Goal: Complete application form: Complete application form

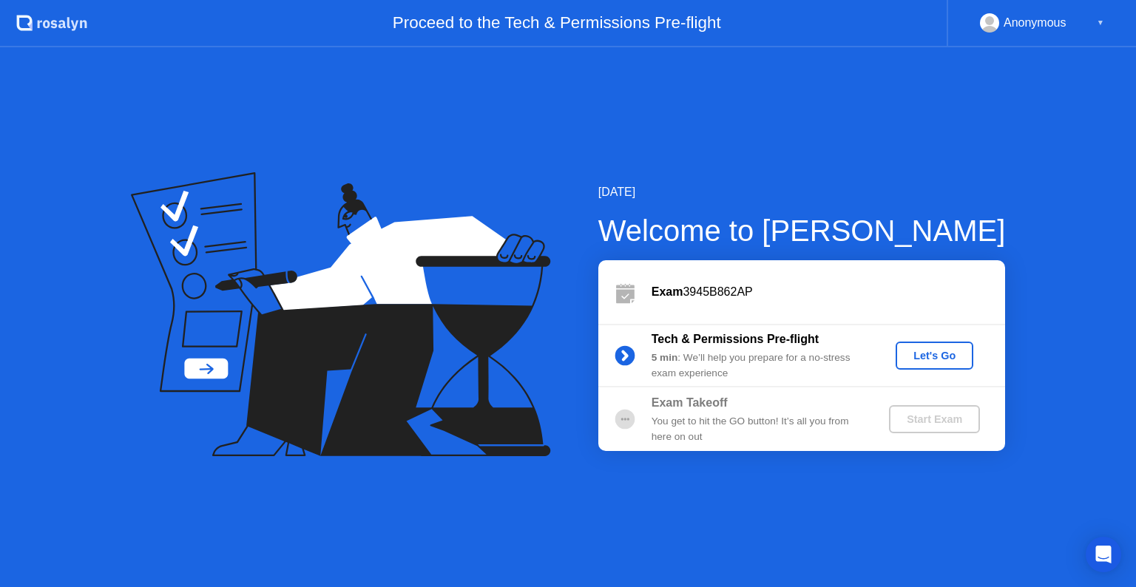
click at [939, 350] on div "Let's Go" at bounding box center [935, 356] width 66 height 12
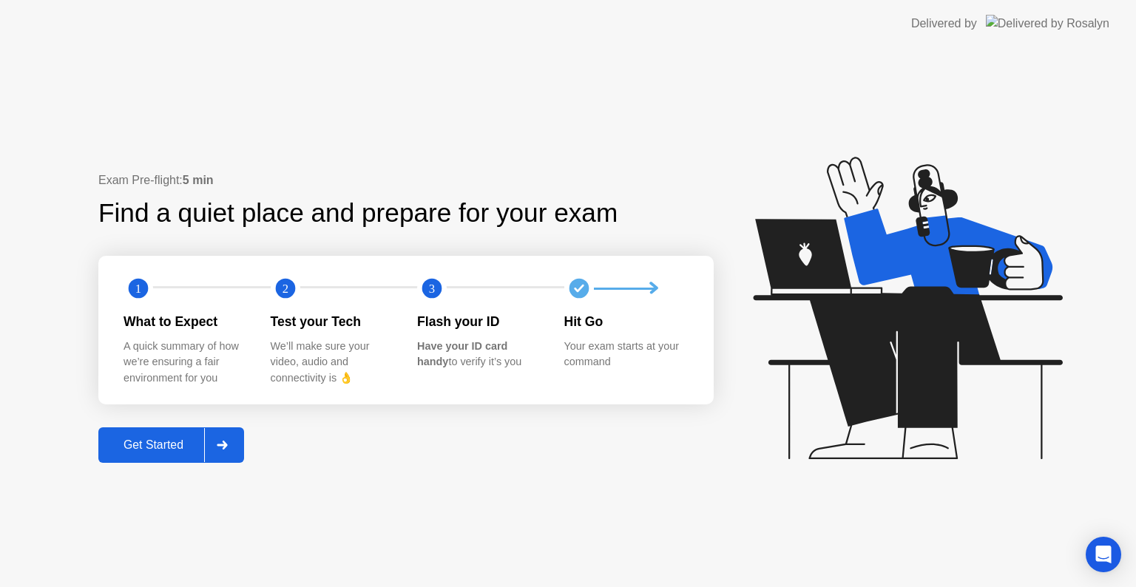
click at [223, 445] on icon at bounding box center [222, 445] width 10 height 9
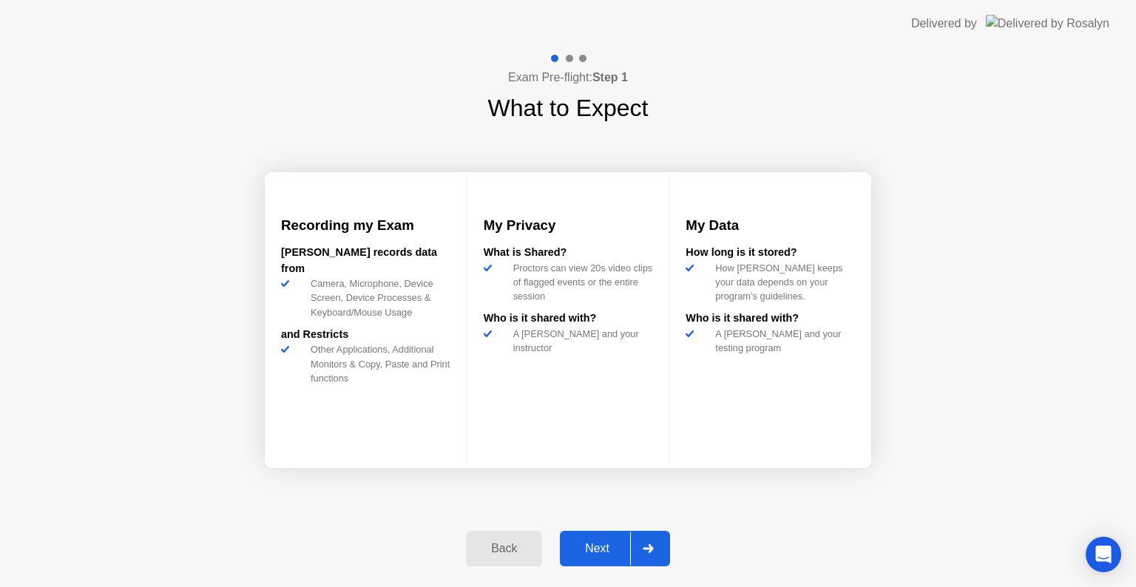
click at [606, 550] on div "Next" at bounding box center [597, 548] width 66 height 13
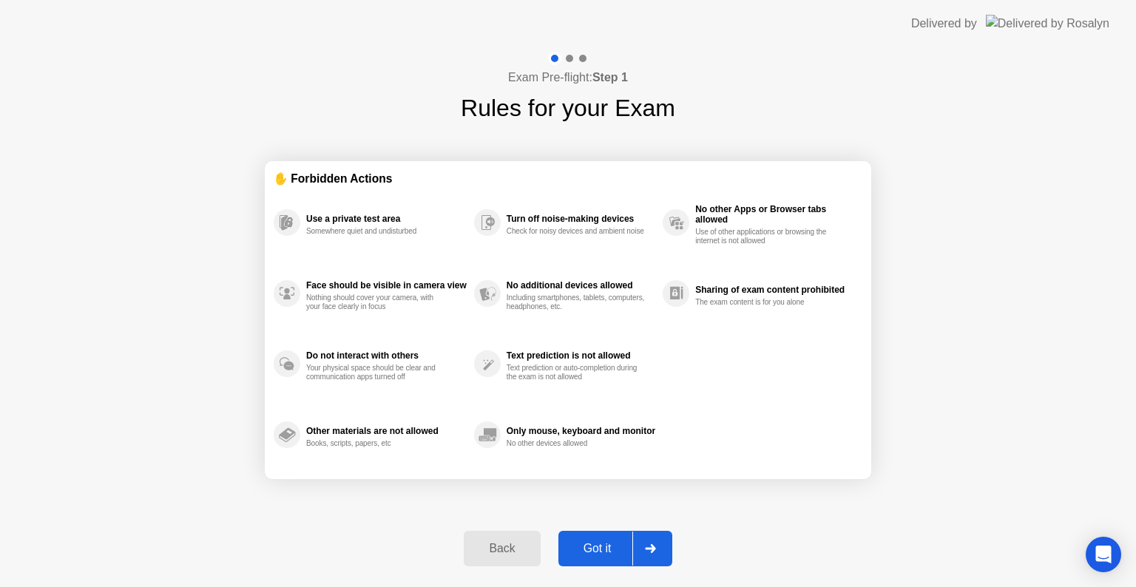
click at [606, 550] on div "Got it" at bounding box center [598, 548] width 70 height 13
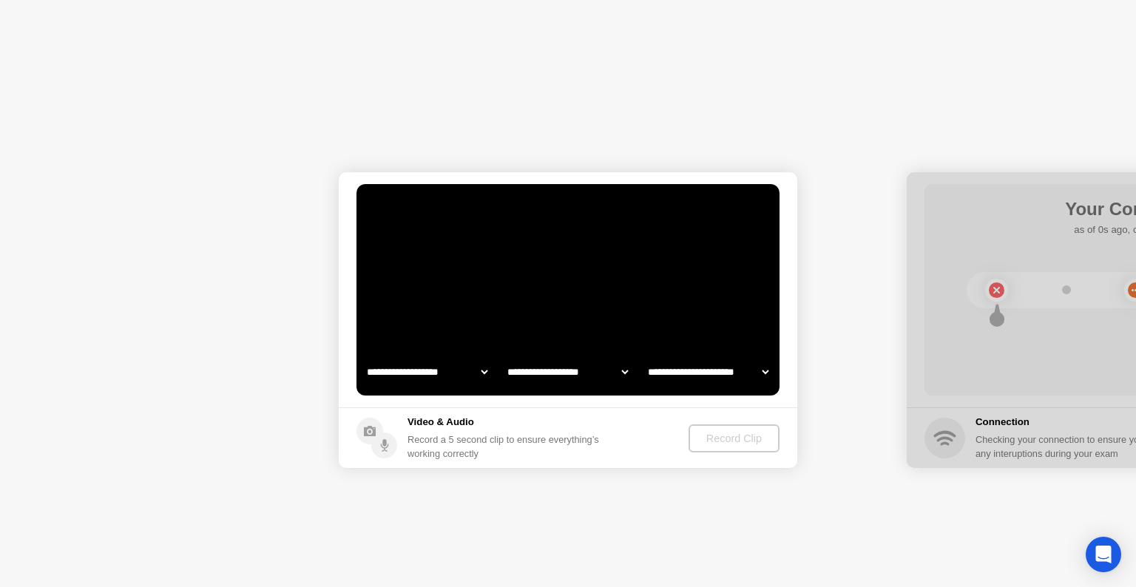
select select "**********"
select select "*******"
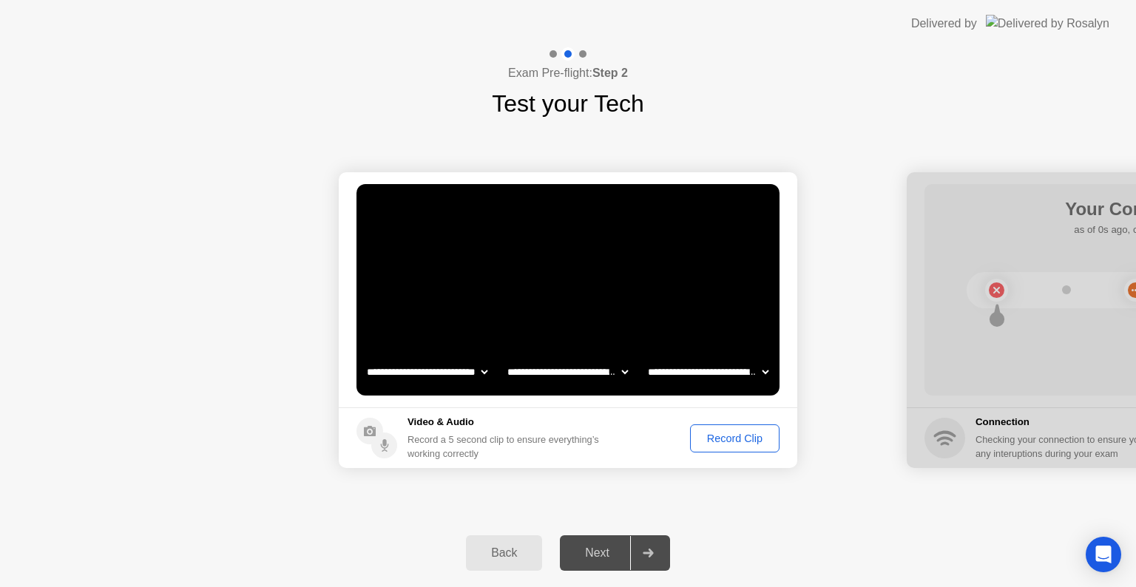
click at [751, 436] on div "Record Clip" at bounding box center [734, 439] width 79 height 12
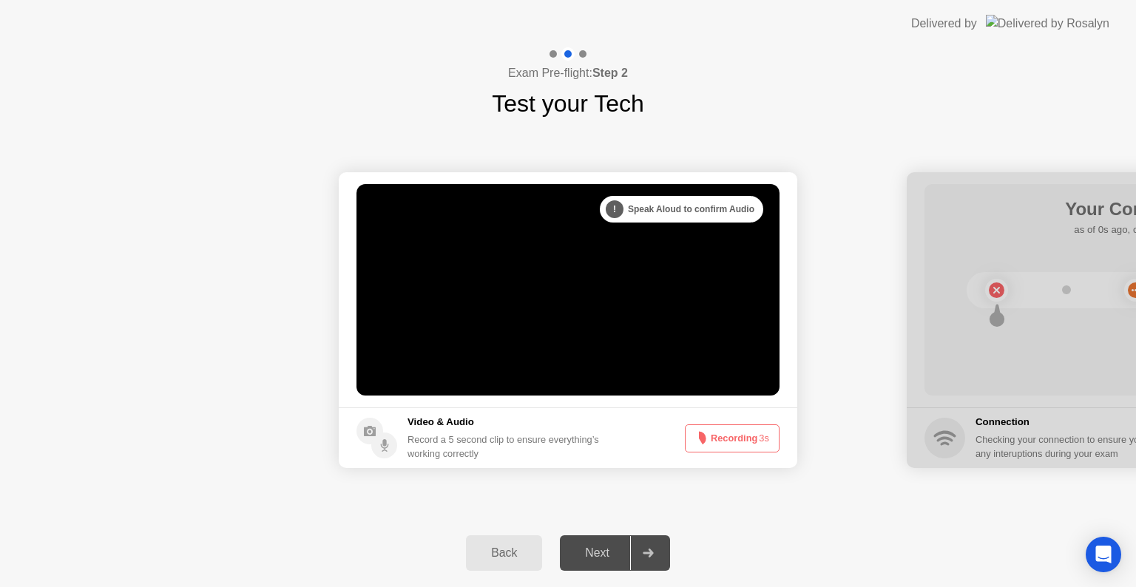
click at [751, 436] on button "Recording 3s" at bounding box center [732, 439] width 95 height 28
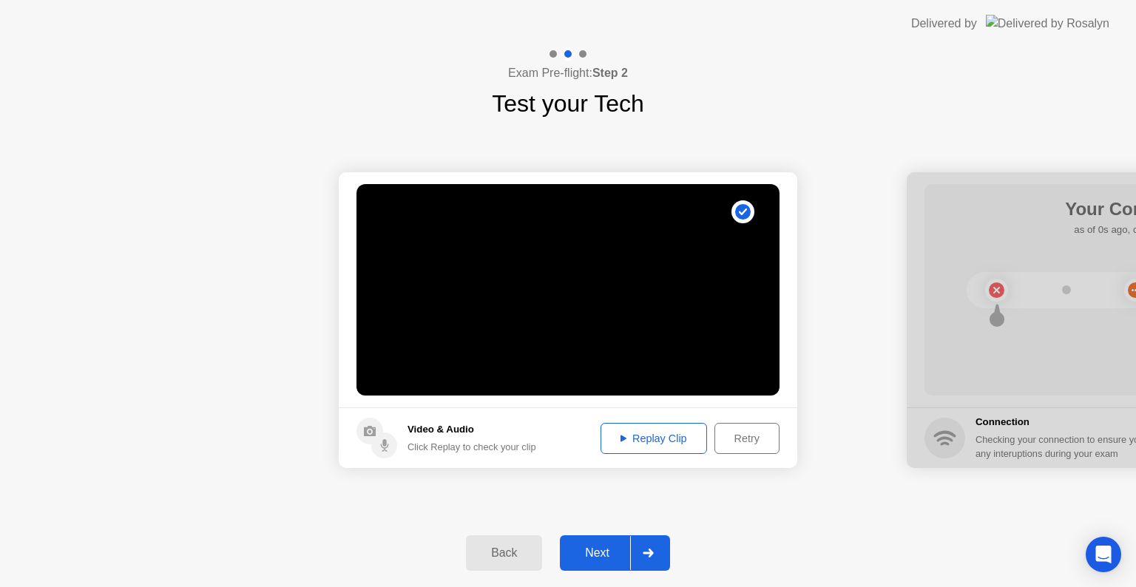
click at [667, 442] on div "Replay Clip" at bounding box center [654, 439] width 96 height 12
click at [587, 559] on div "Next" at bounding box center [597, 553] width 66 height 13
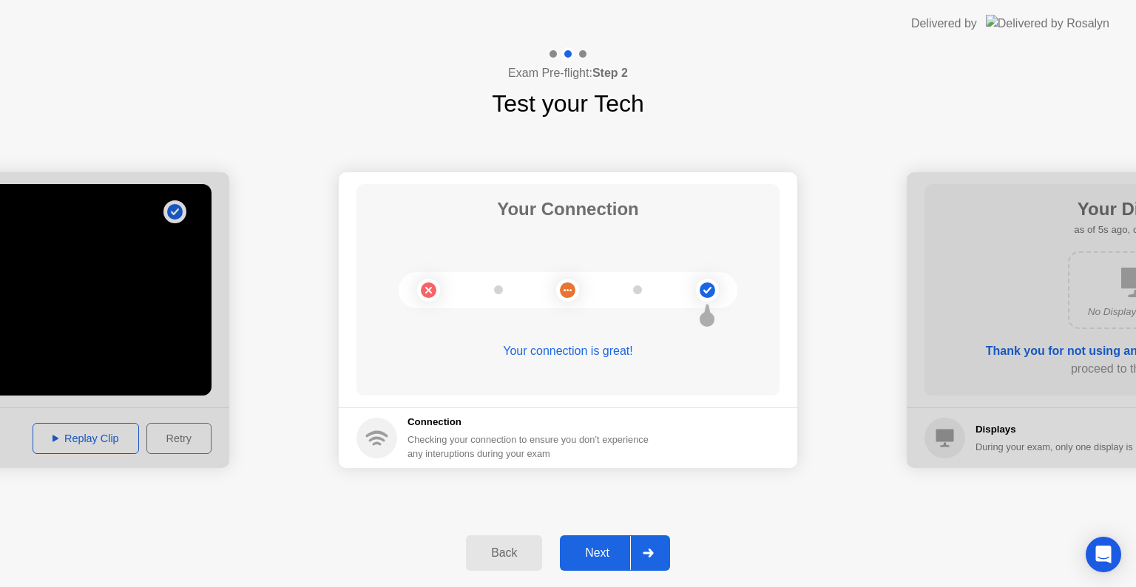
click at [610, 562] on button "Next" at bounding box center [615, 554] width 110 height 36
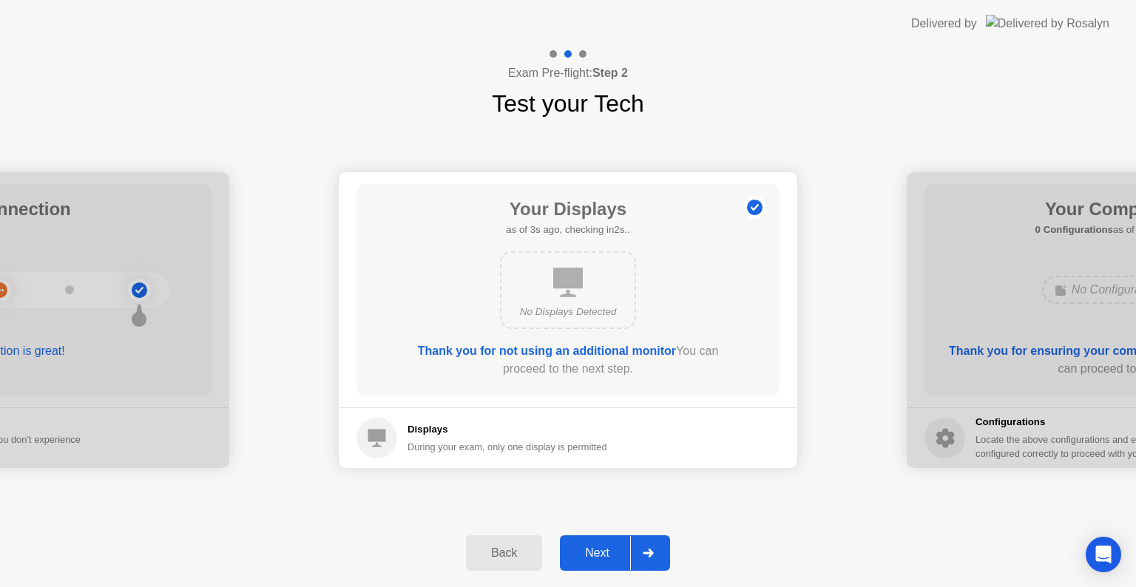
click at [598, 550] on div "Next" at bounding box center [597, 553] width 66 height 13
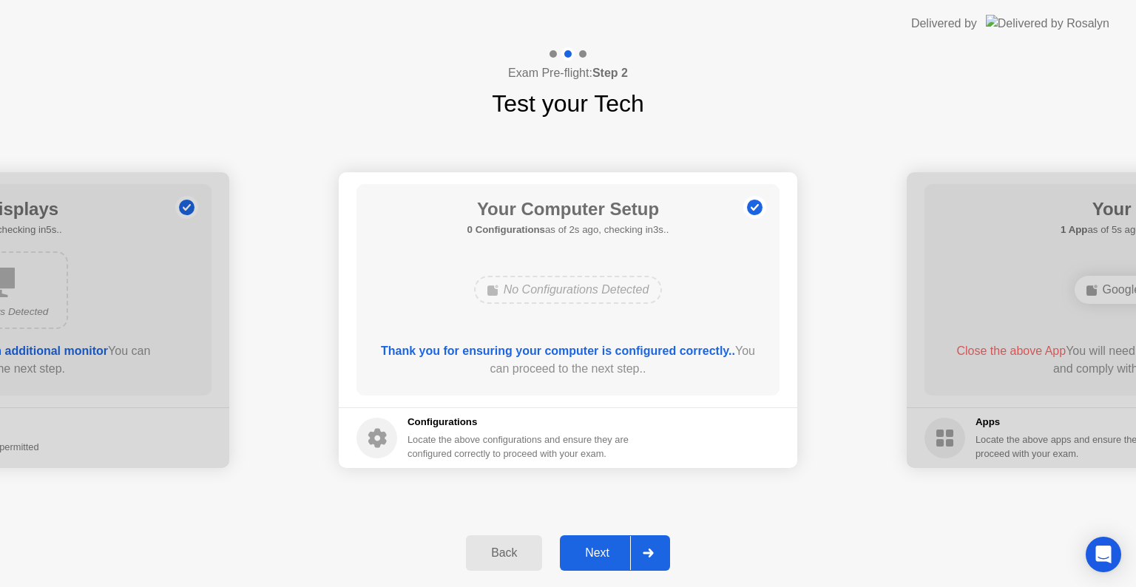
click at [598, 550] on div "Next" at bounding box center [597, 553] width 66 height 13
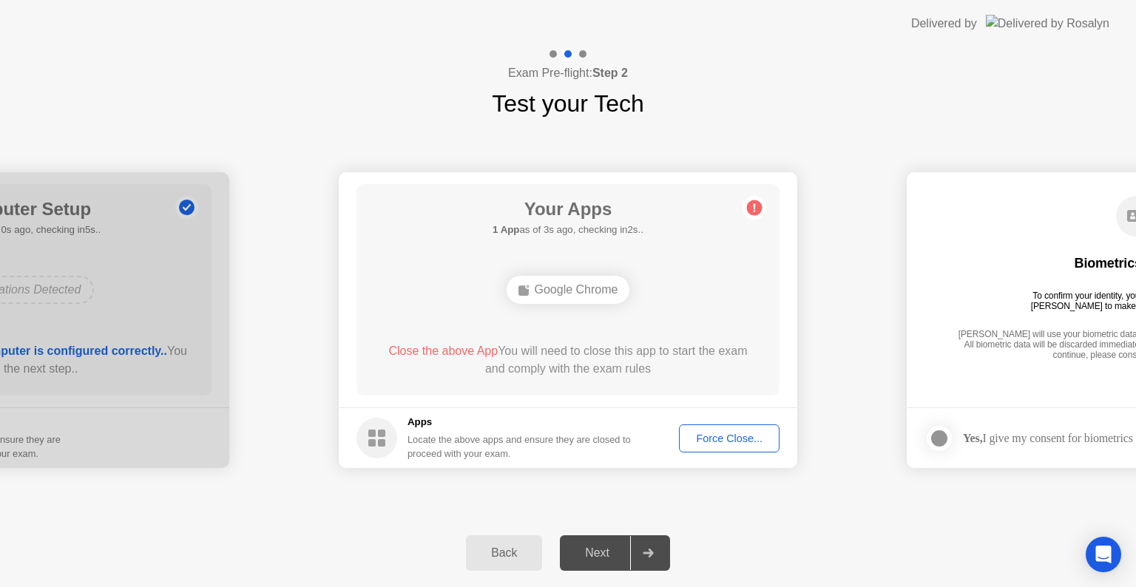
click at [710, 438] on div "Force Close..." at bounding box center [729, 439] width 90 height 12
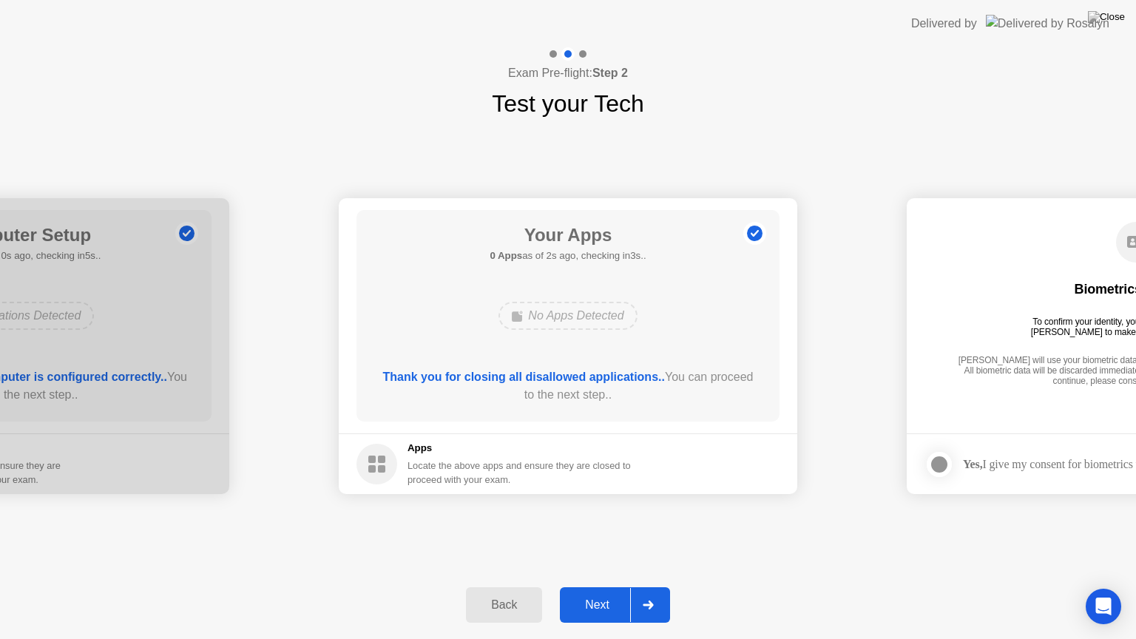
click at [604, 587] on div "Next" at bounding box center [597, 604] width 66 height 13
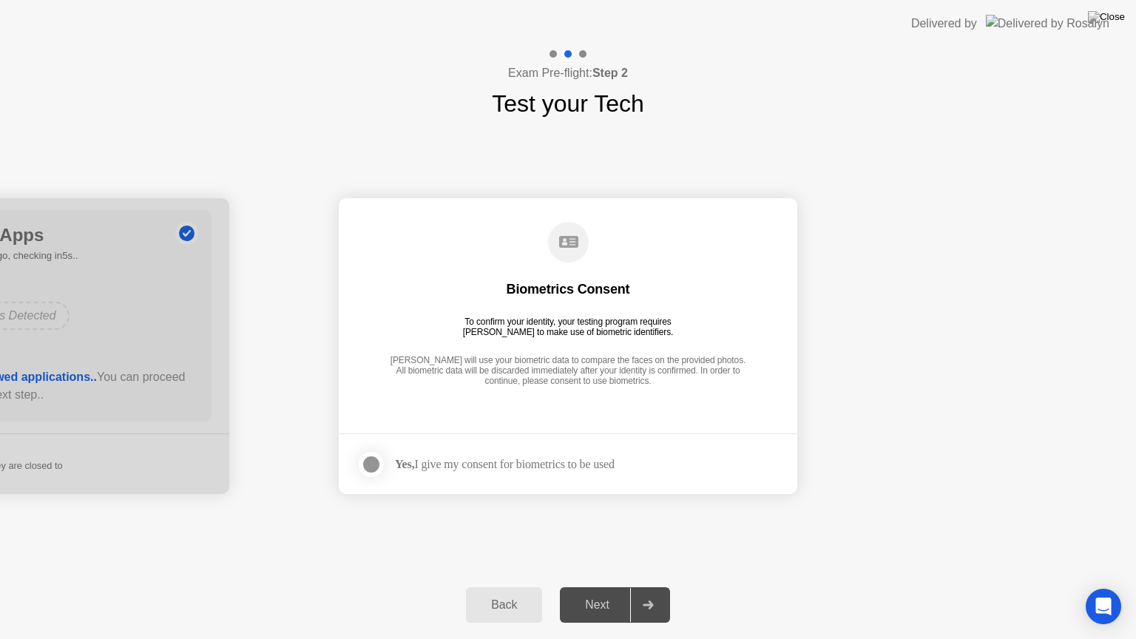
click at [371, 463] on div at bounding box center [371, 465] width 18 height 18
click at [604, 587] on div "Next" at bounding box center [597, 604] width 66 height 13
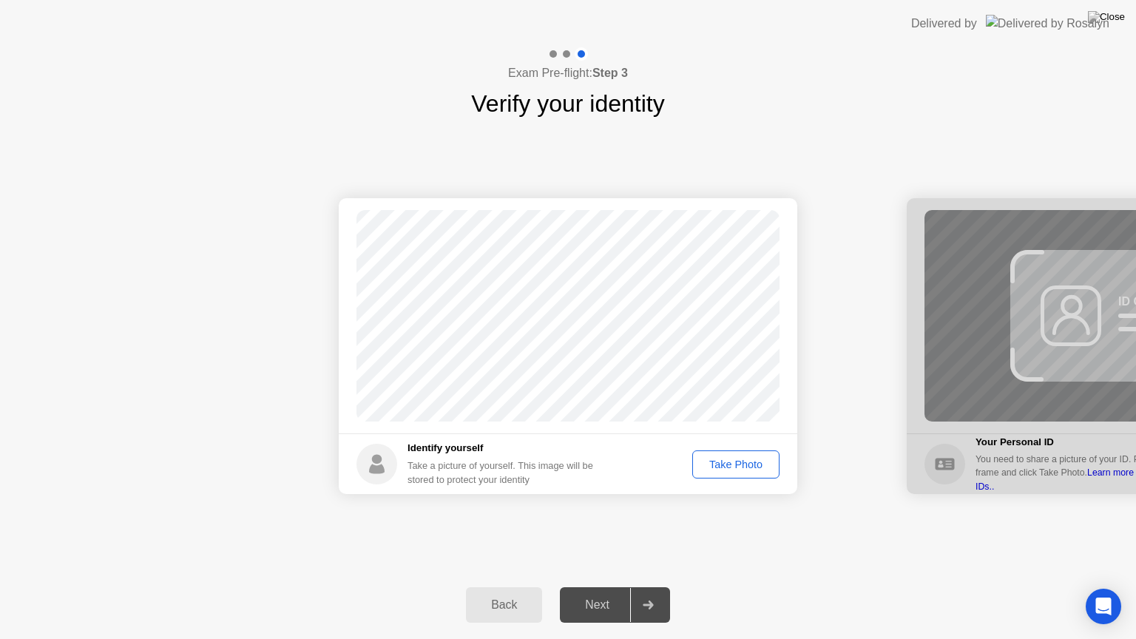
click at [744, 462] on div "Take Photo" at bounding box center [736, 465] width 77 height 12
click at [741, 469] on div "Retake" at bounding box center [746, 465] width 58 height 12
click at [741, 469] on div "Take Photo" at bounding box center [736, 465] width 77 height 12
click at [601, 587] on button "Next" at bounding box center [615, 605] width 110 height 36
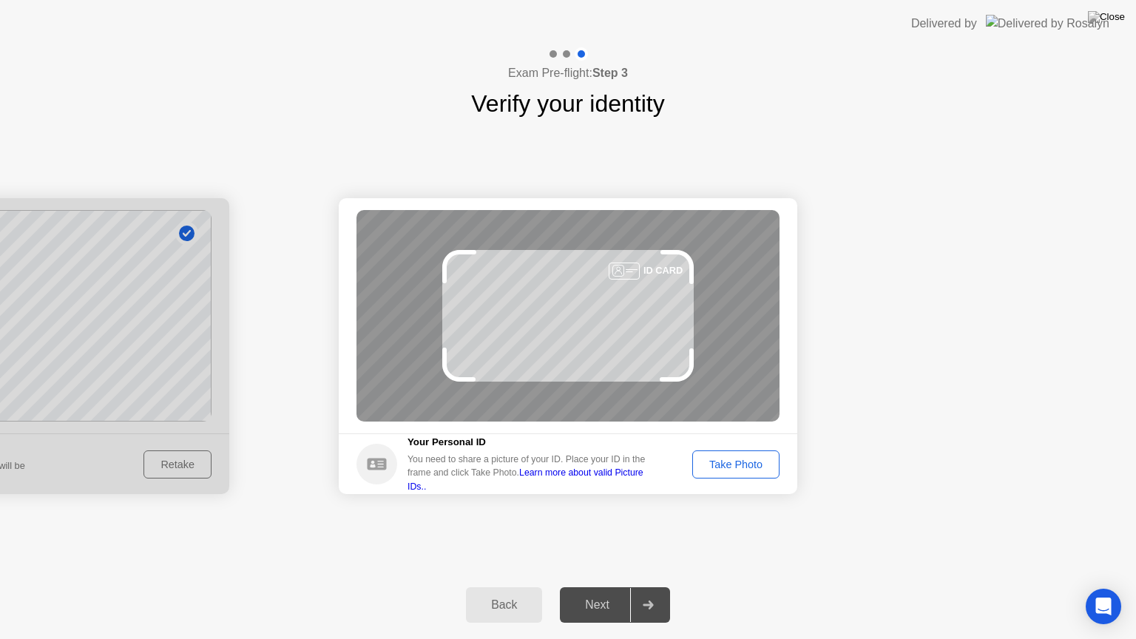
click at [732, 465] on div "Take Photo" at bounding box center [736, 465] width 77 height 12
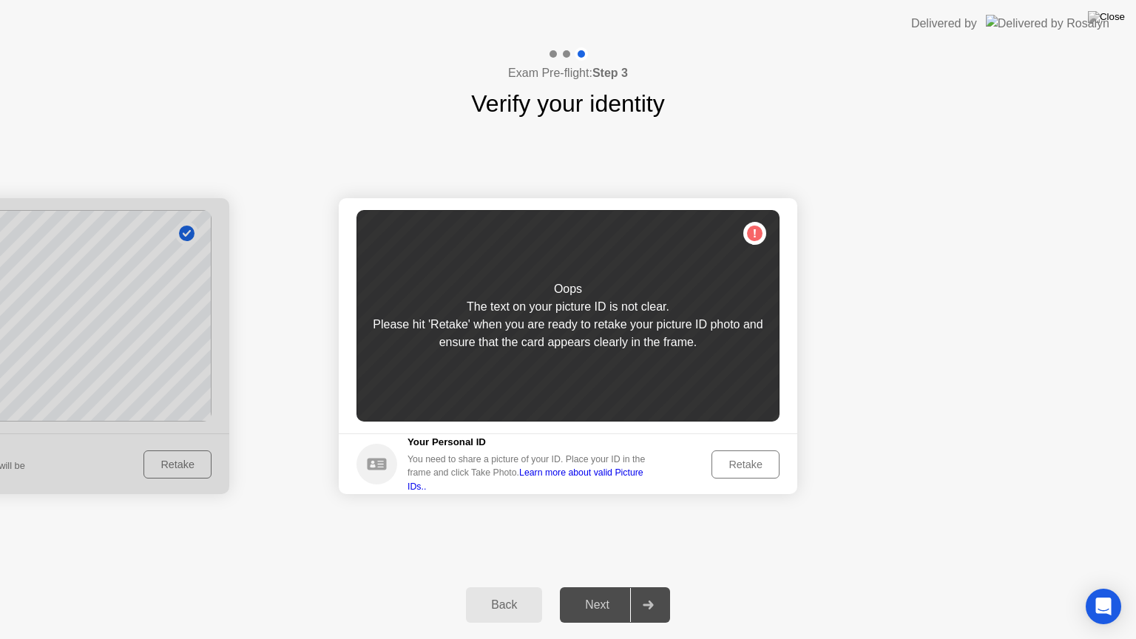
click at [732, 465] on div "Retake" at bounding box center [746, 465] width 58 height 12
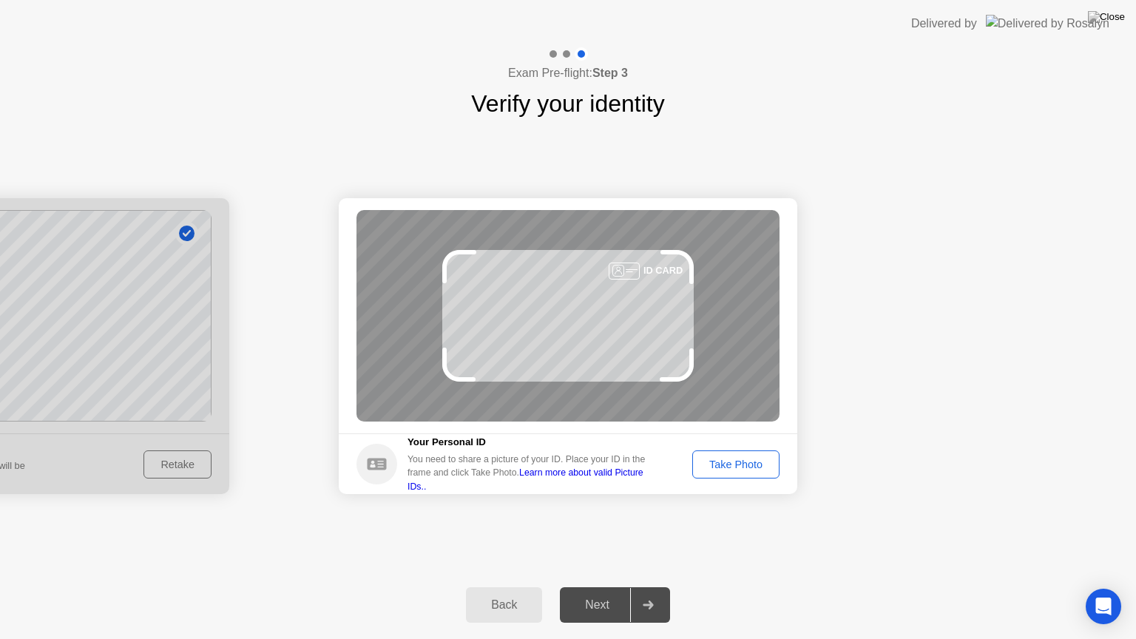
click at [743, 463] on div "Take Photo" at bounding box center [736, 465] width 77 height 12
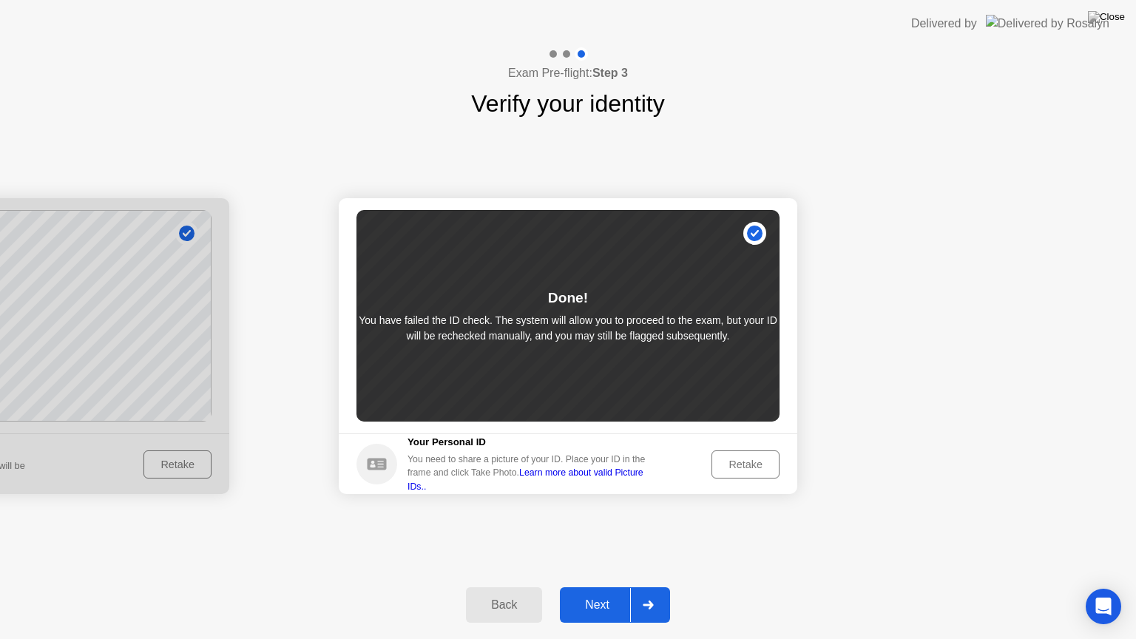
click at [742, 465] on div "Retake" at bounding box center [746, 465] width 58 height 12
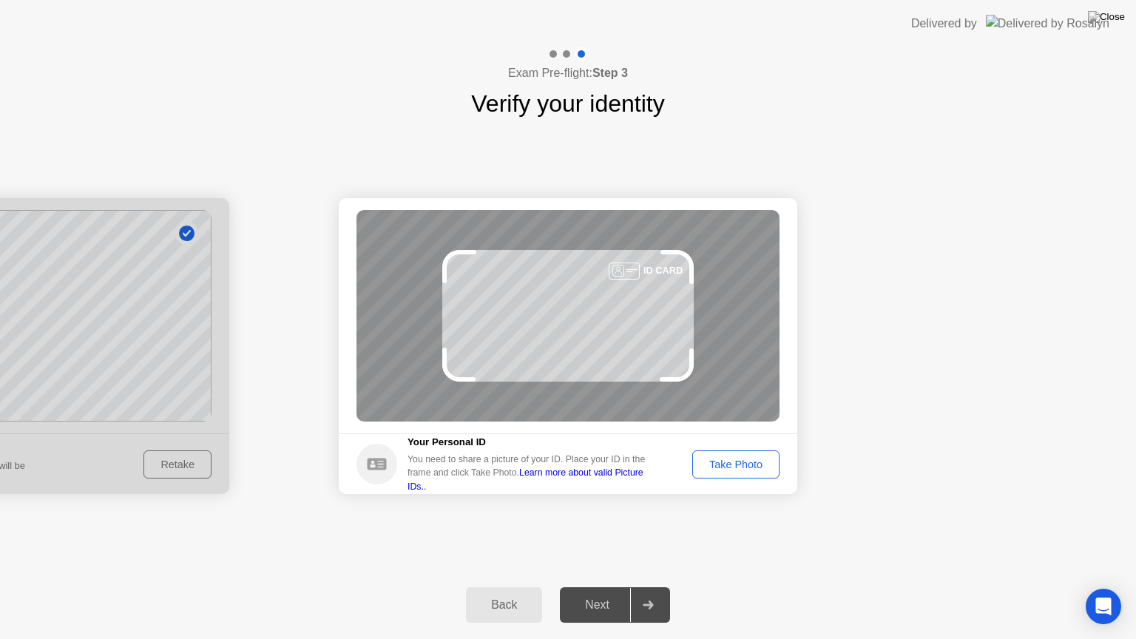
click at [742, 465] on div "Take Photo" at bounding box center [736, 465] width 77 height 12
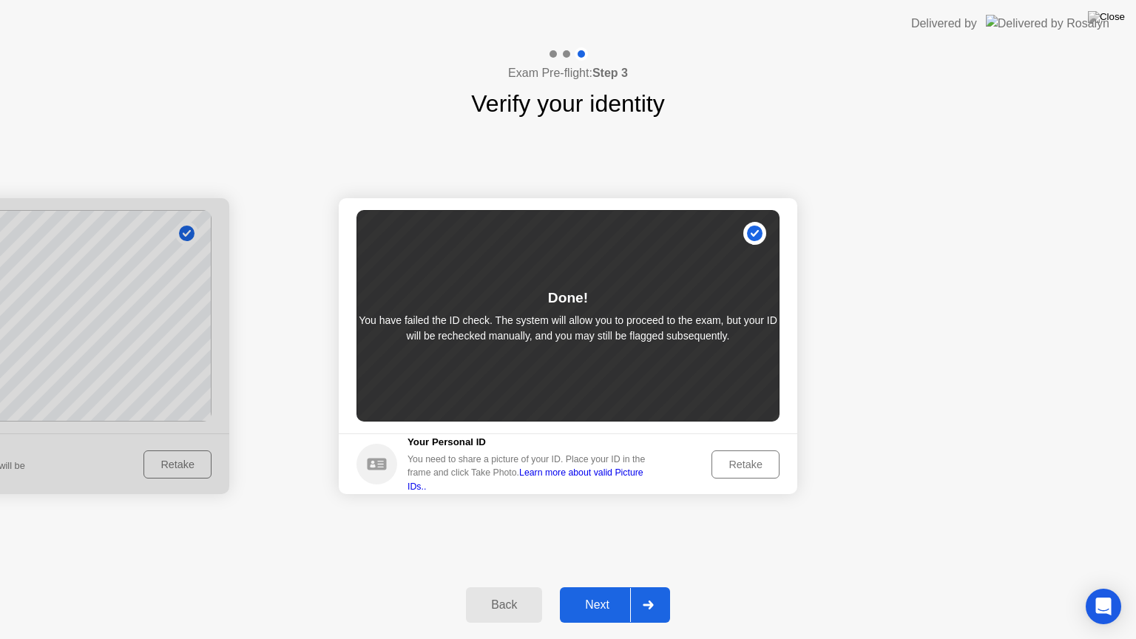
click at [749, 459] on div "Retake" at bounding box center [746, 465] width 58 height 12
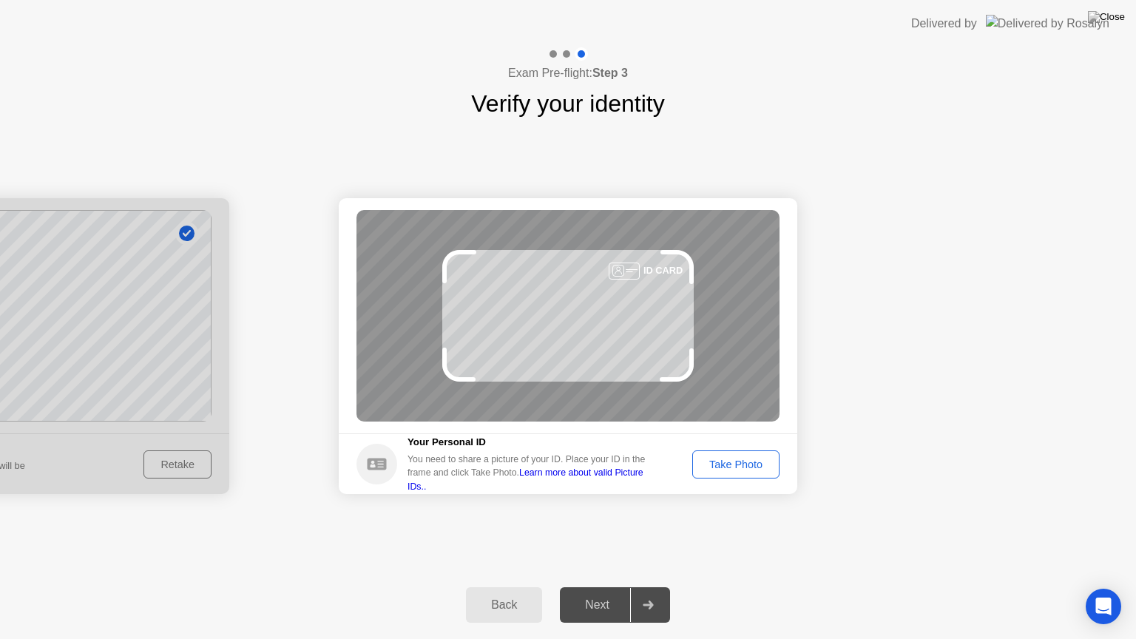
click at [740, 459] on div "Take Photo" at bounding box center [736, 465] width 77 height 12
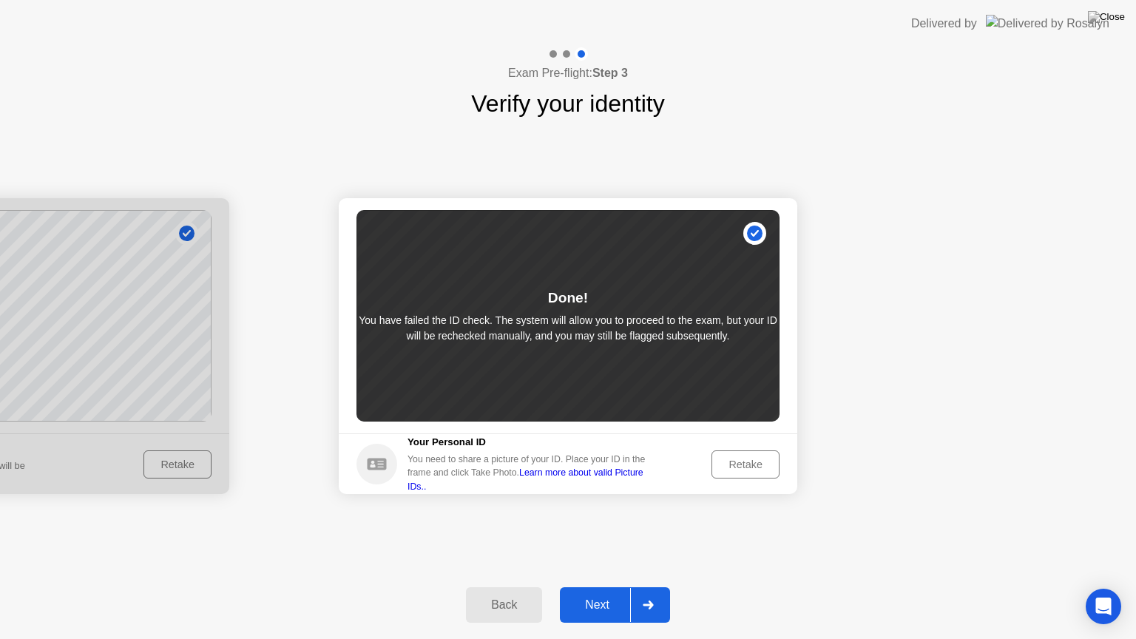
click at [604, 587] on button "Next" at bounding box center [615, 605] width 110 height 36
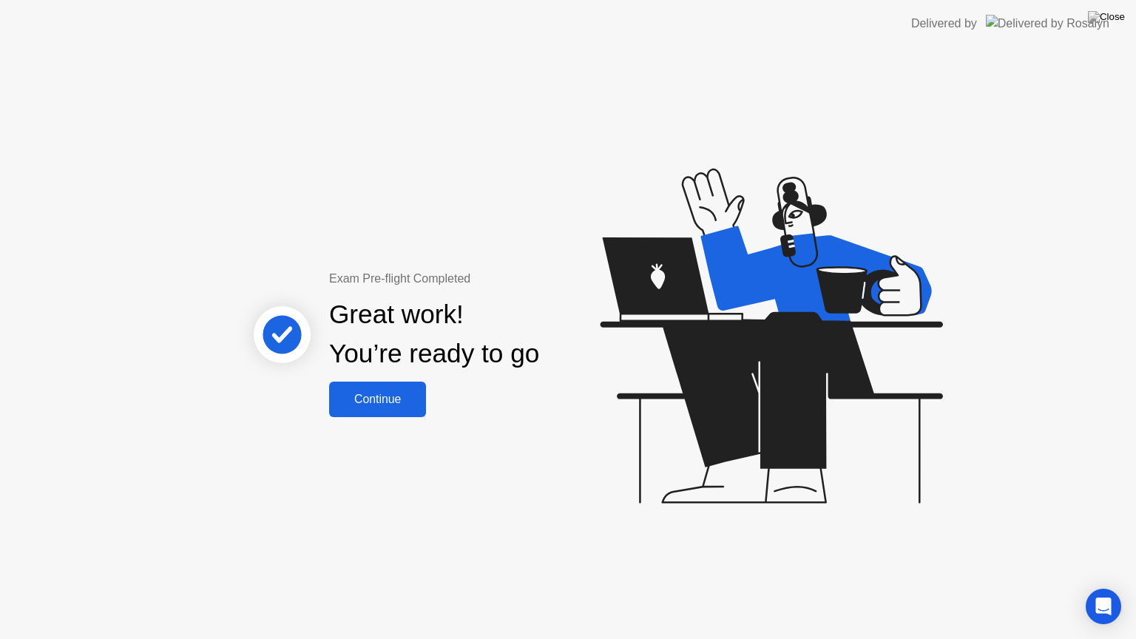
click at [398, 396] on div "Continue" at bounding box center [378, 399] width 88 height 13
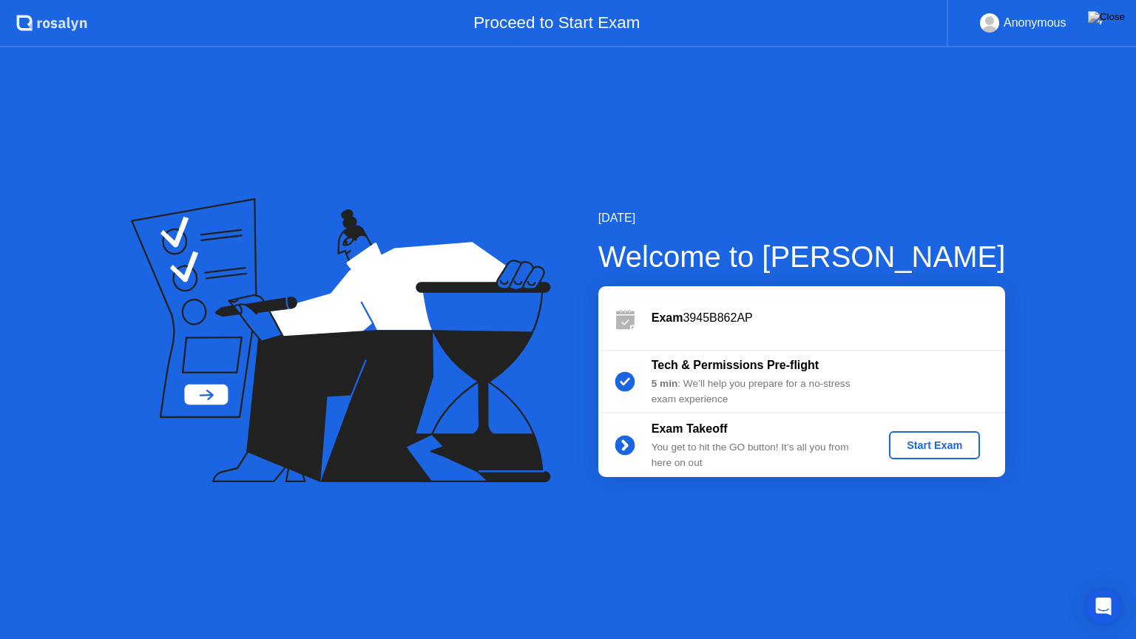
click at [913, 439] on div "Start Exam" at bounding box center [934, 445] width 79 height 12
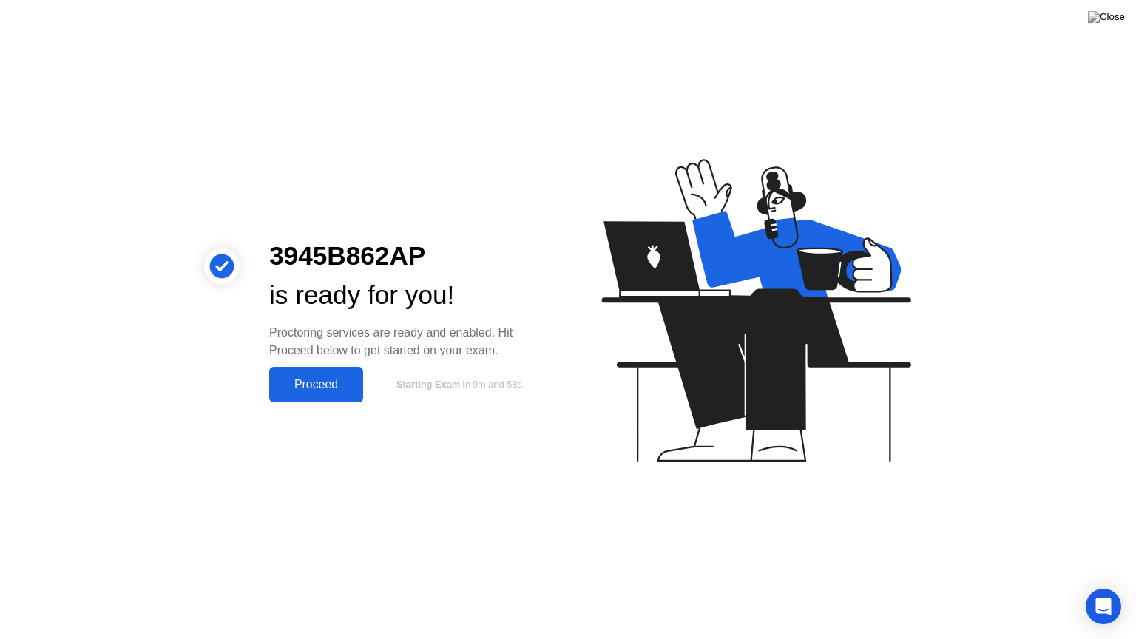
click at [294, 389] on div "Proceed" at bounding box center [316, 384] width 85 height 13
